Goal: Information Seeking & Learning: Learn about a topic

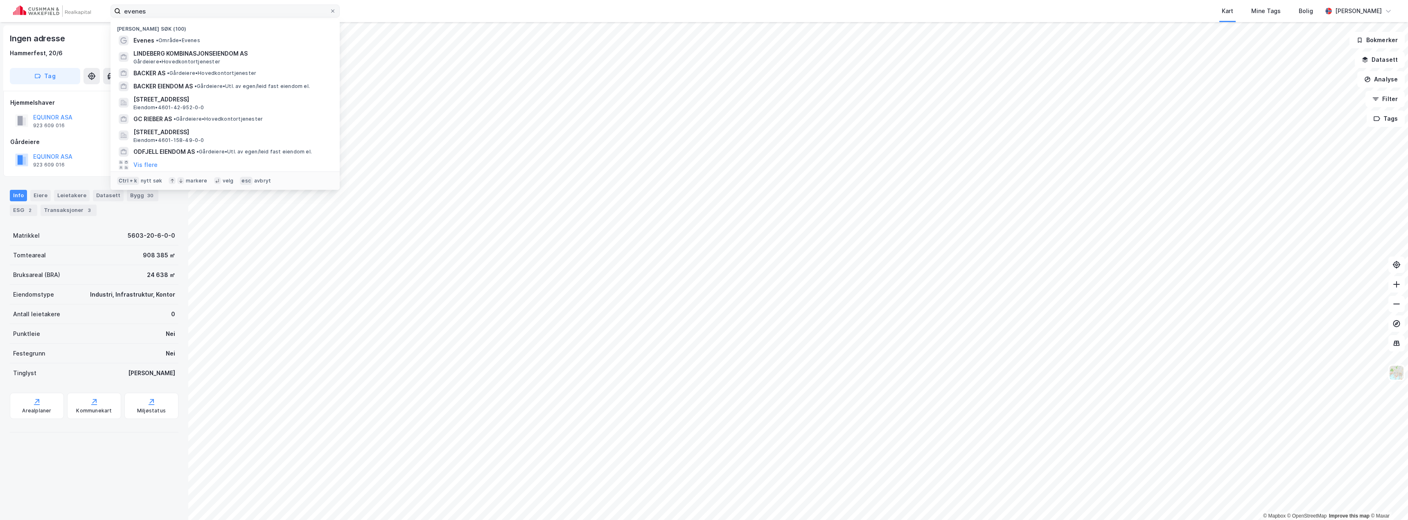
click at [175, 12] on input "evenes" at bounding box center [225, 11] width 209 height 12
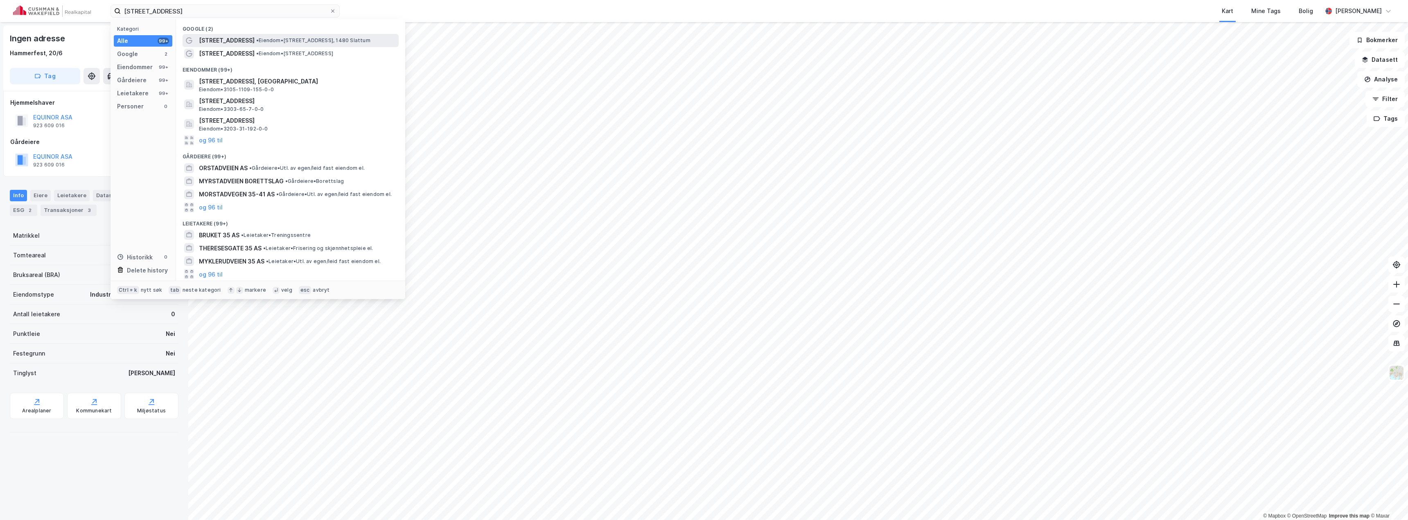
click at [260, 37] on span "• Eiendom • [STREET_ADDRESS], 1480 [GEOGRAPHIC_DATA]" at bounding box center [313, 40] width 114 height 7
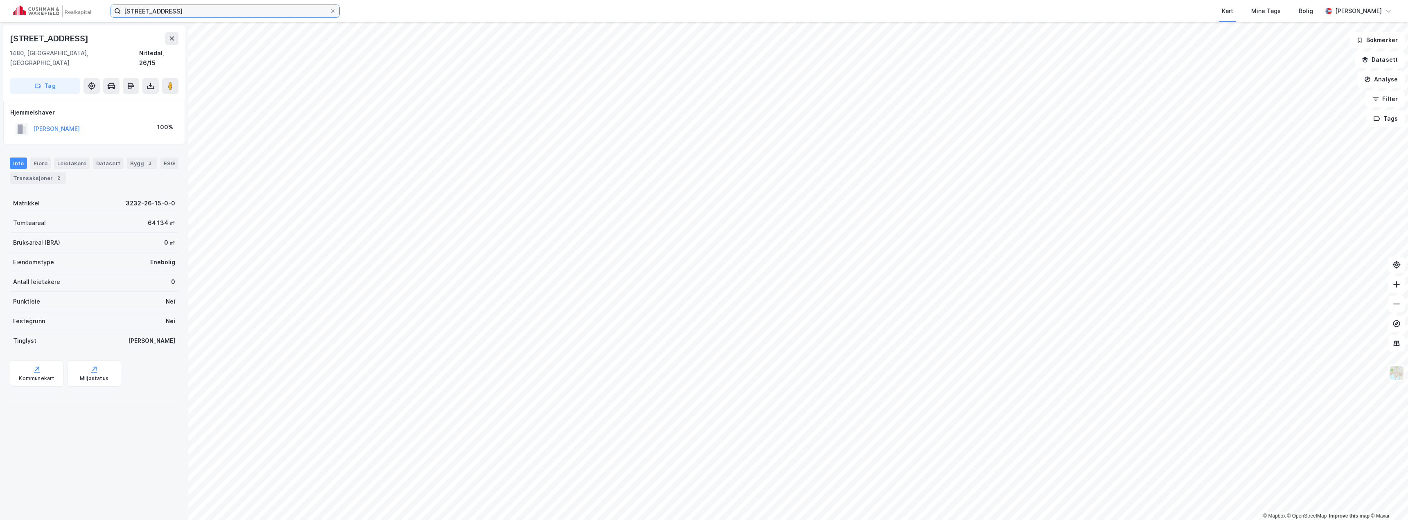
click at [242, 15] on input "[STREET_ADDRESS]" at bounding box center [225, 11] width 209 height 12
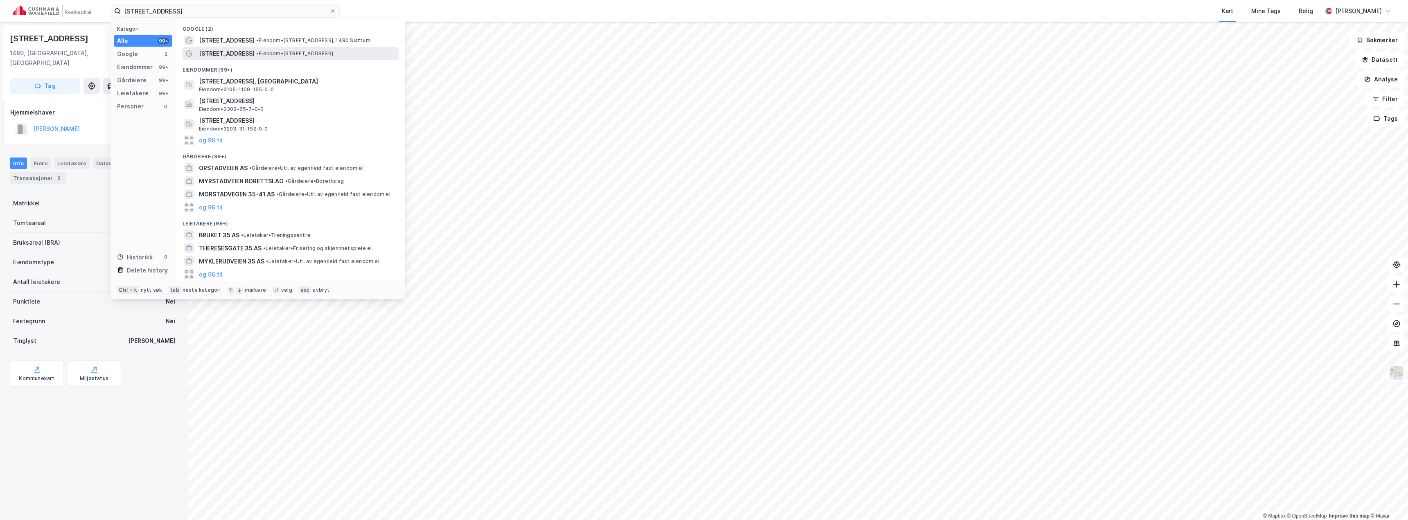
click at [245, 49] on span "[STREET_ADDRESS]" at bounding box center [227, 54] width 56 height 10
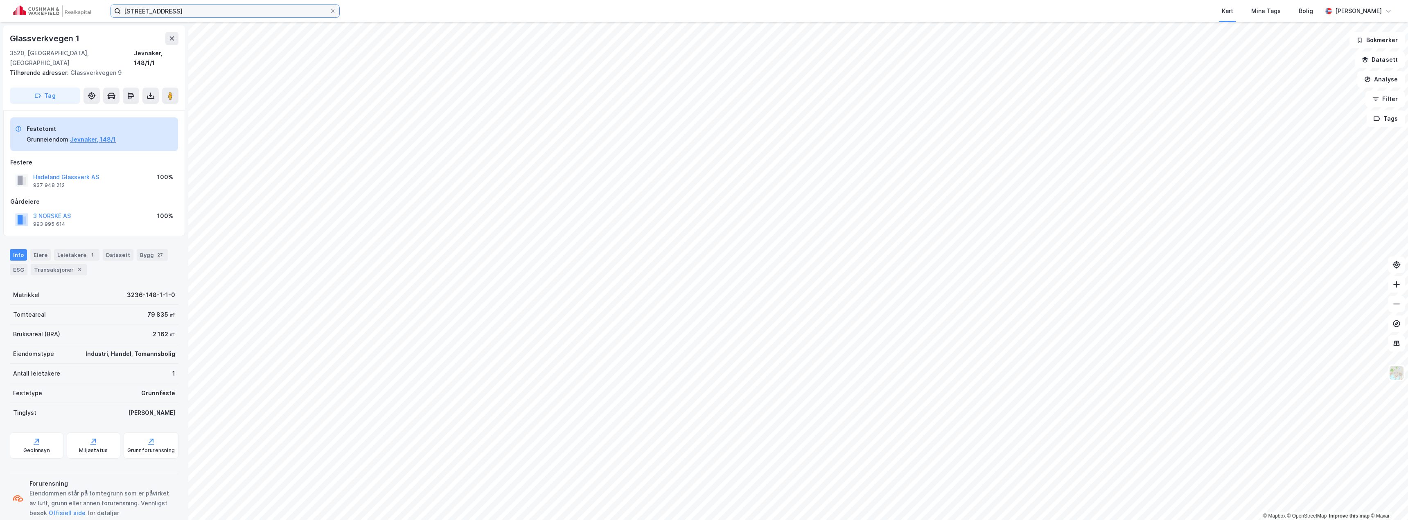
click at [232, 14] on input "[STREET_ADDRESS]" at bounding box center [225, 11] width 209 height 12
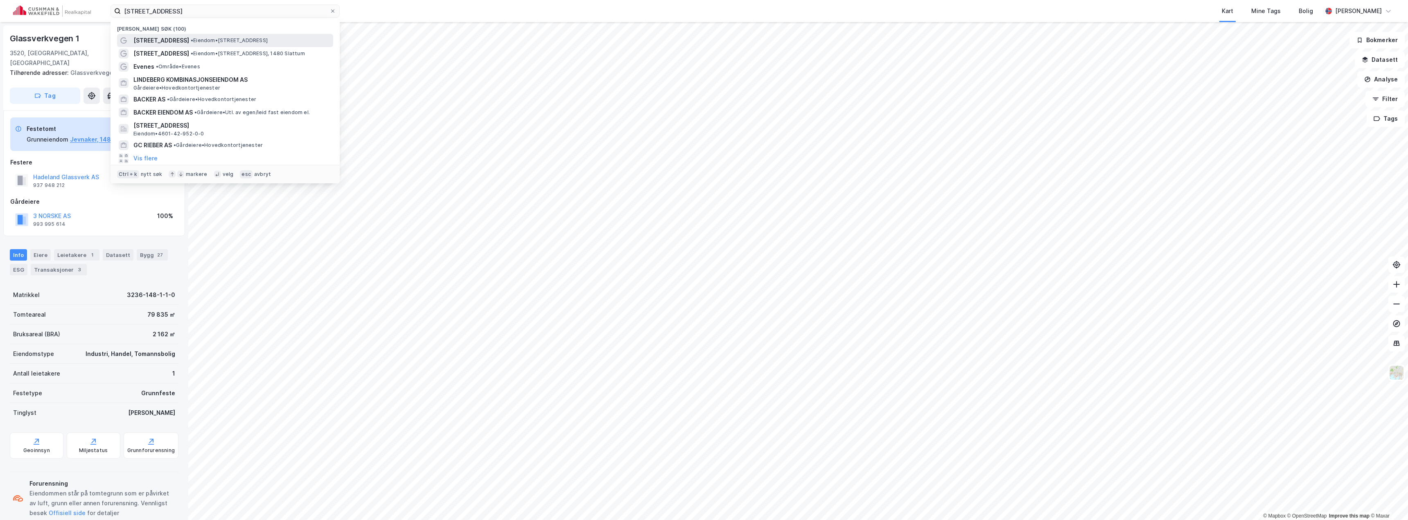
click at [259, 39] on span "• Eiendom • [STREET_ADDRESS]" at bounding box center [229, 40] width 77 height 7
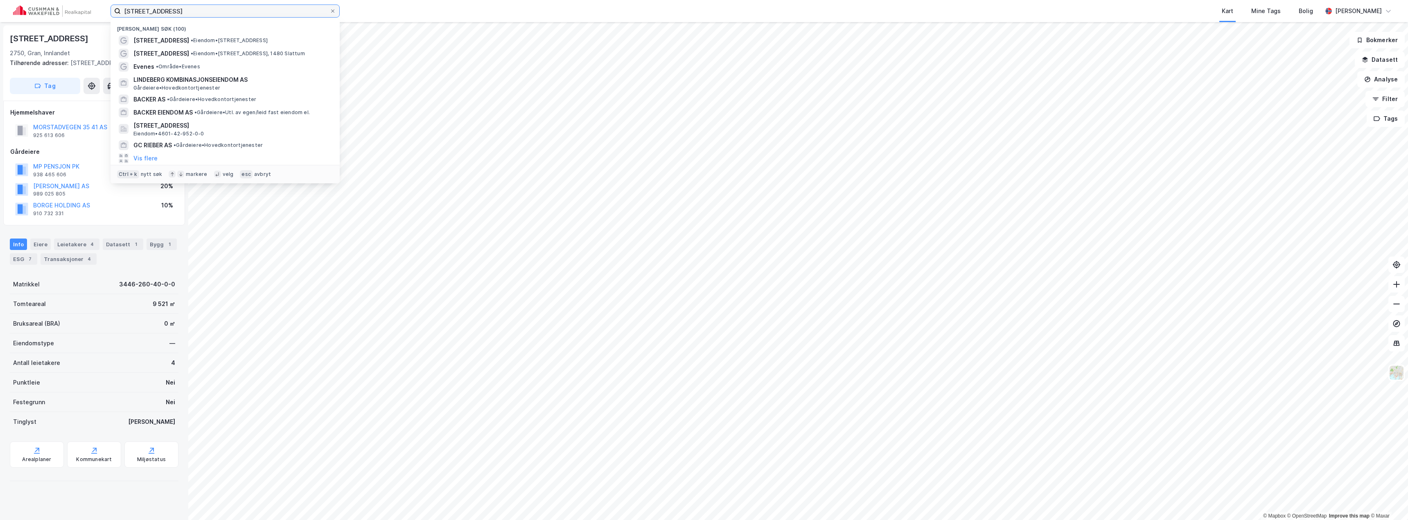
click at [290, 12] on input "[STREET_ADDRESS]" at bounding box center [225, 11] width 209 height 12
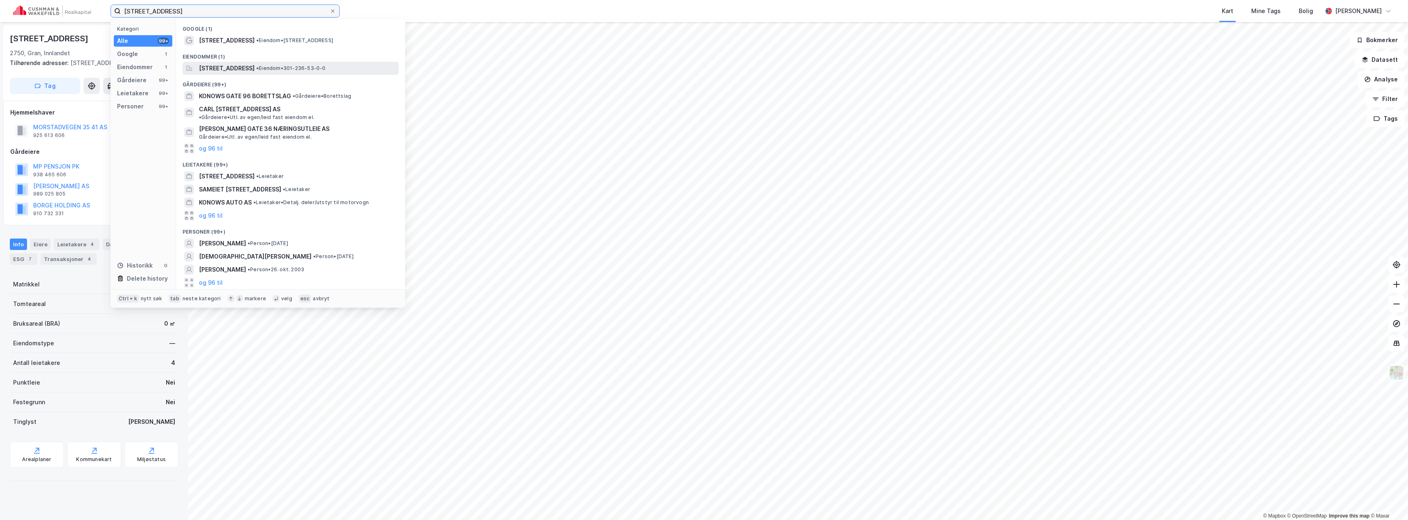
type input "[STREET_ADDRESS]"
click at [235, 67] on span "[STREET_ADDRESS]" at bounding box center [227, 68] width 56 height 10
